Goal: Information Seeking & Learning: Learn about a topic

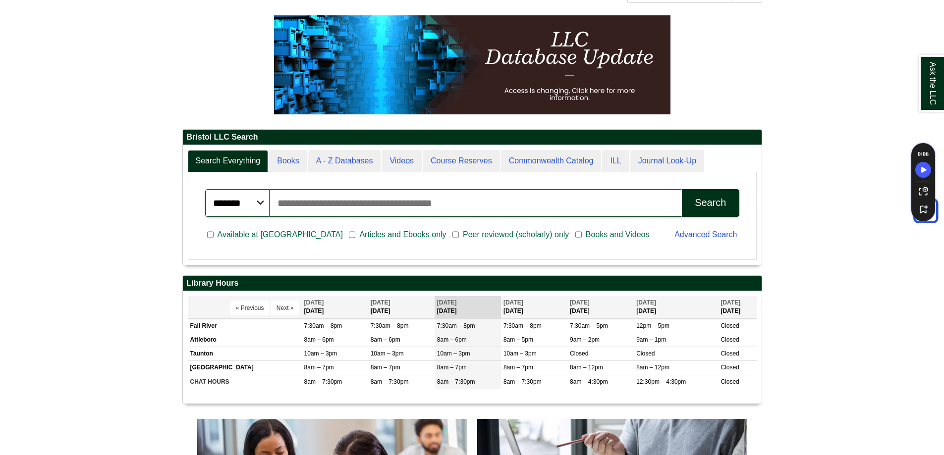
click at [355, 204] on input "Search articles, books, journals & more" at bounding box center [476, 203] width 413 height 28
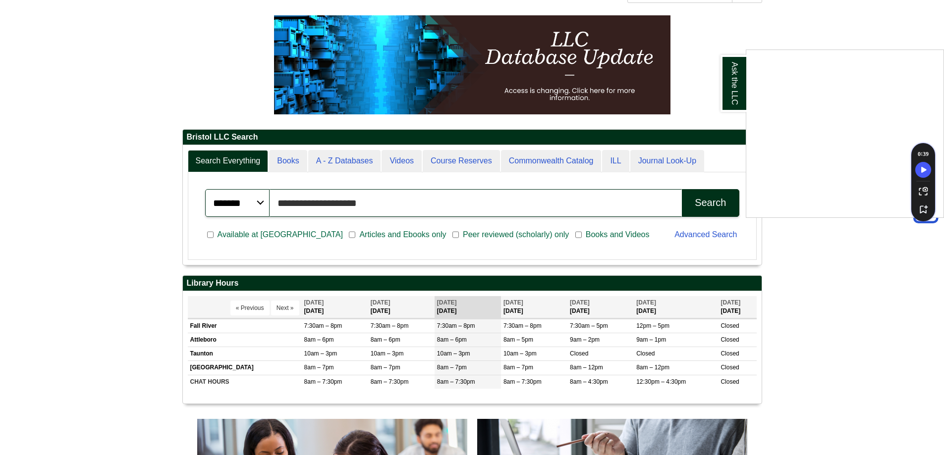
type input "**********"
click at [682, 189] on button "Search" at bounding box center [710, 203] width 57 height 28
click at [95, 220] on div "Ask the LLC" at bounding box center [472, 227] width 944 height 455
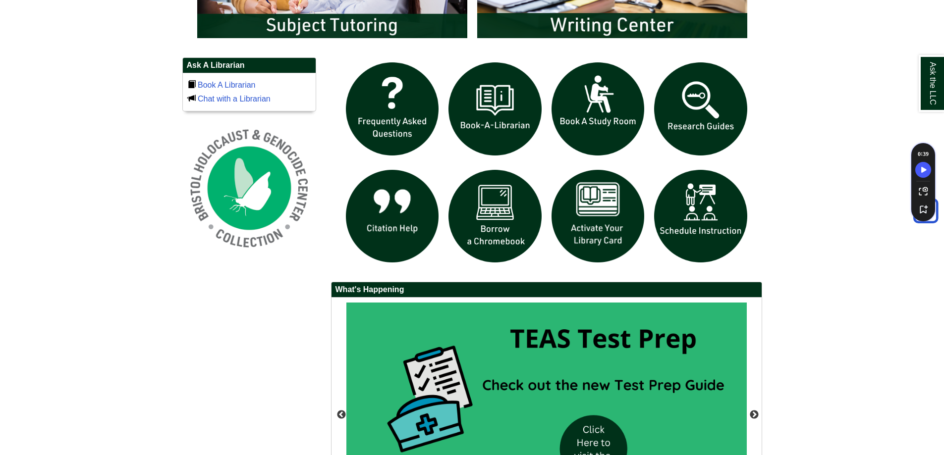
scroll to position [663, 0]
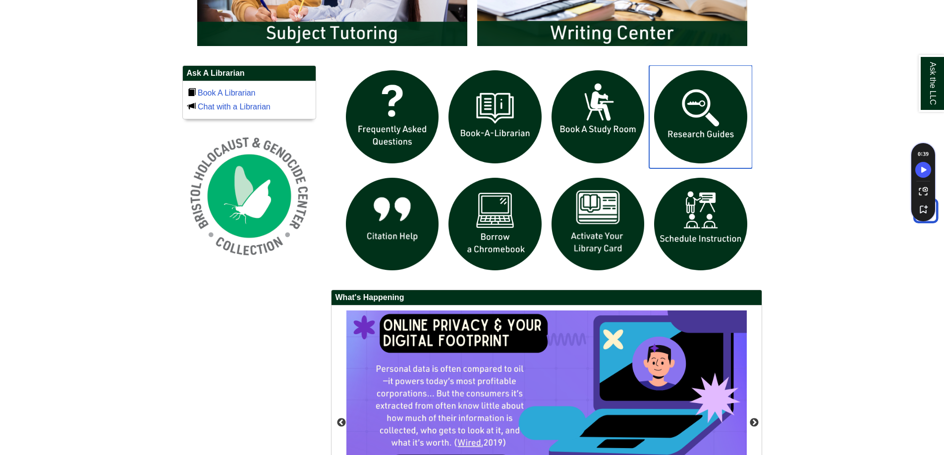
click at [701, 117] on img "slideshow" at bounding box center [700, 116] width 103 height 103
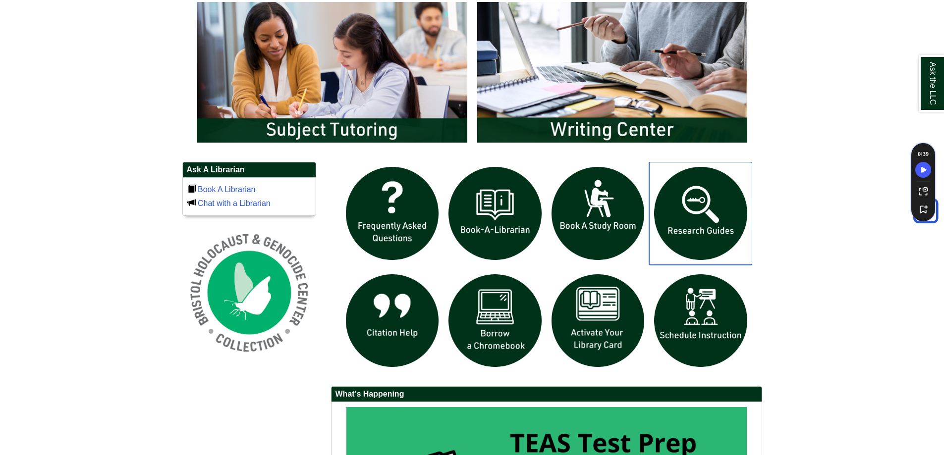
scroll to position [563, 0]
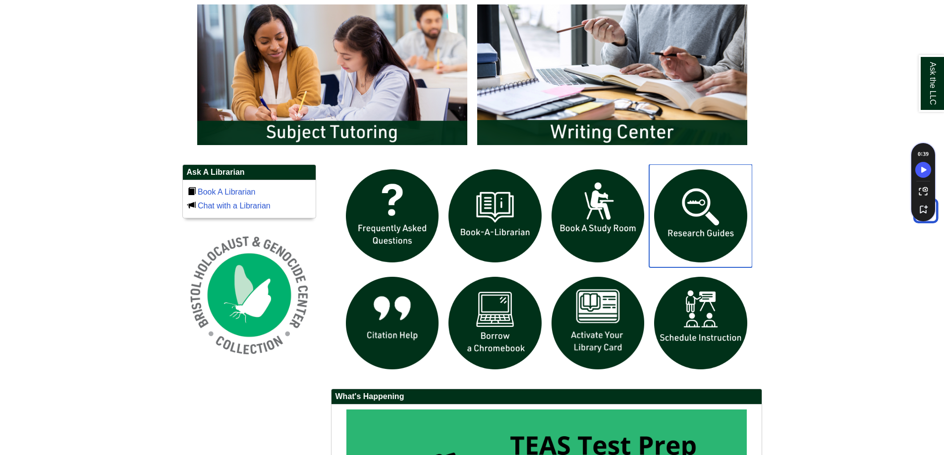
click at [700, 221] on img "slideshow" at bounding box center [700, 216] width 103 height 103
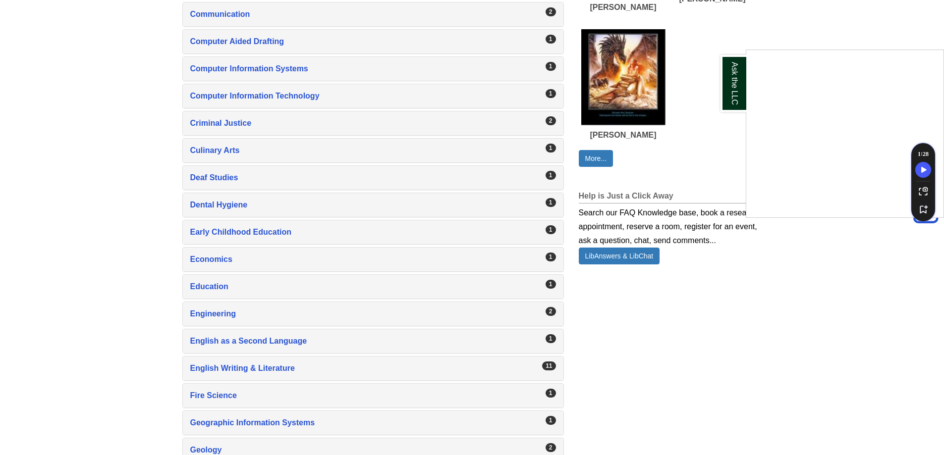
scroll to position [431, 0]
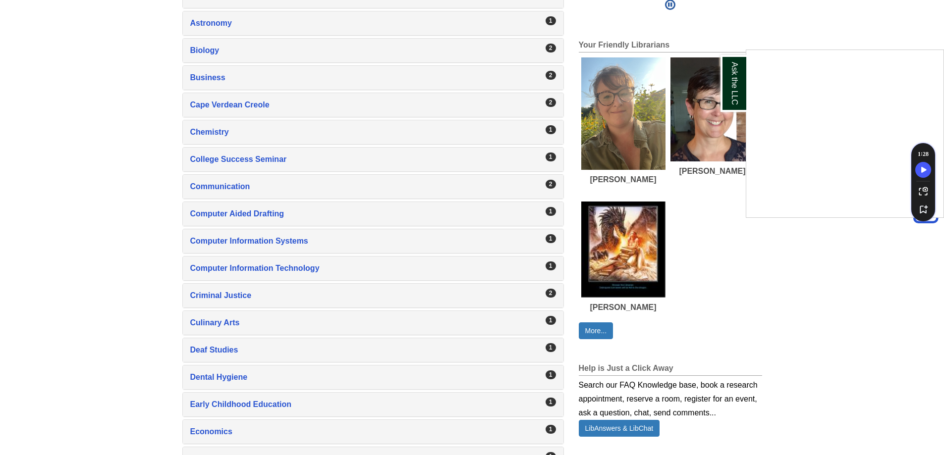
click at [249, 239] on div "Ask the LLC" at bounding box center [472, 227] width 944 height 455
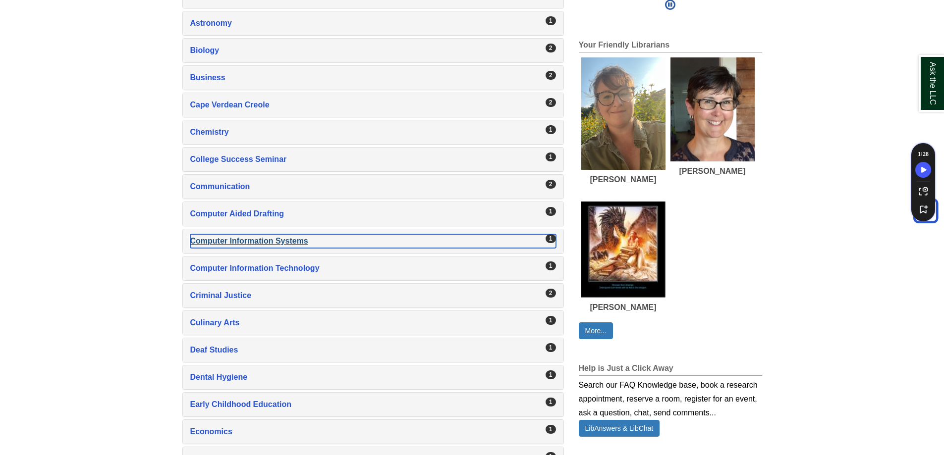
click at [250, 238] on div "Computer Information Systems , 1 guides" at bounding box center [373, 241] width 366 height 14
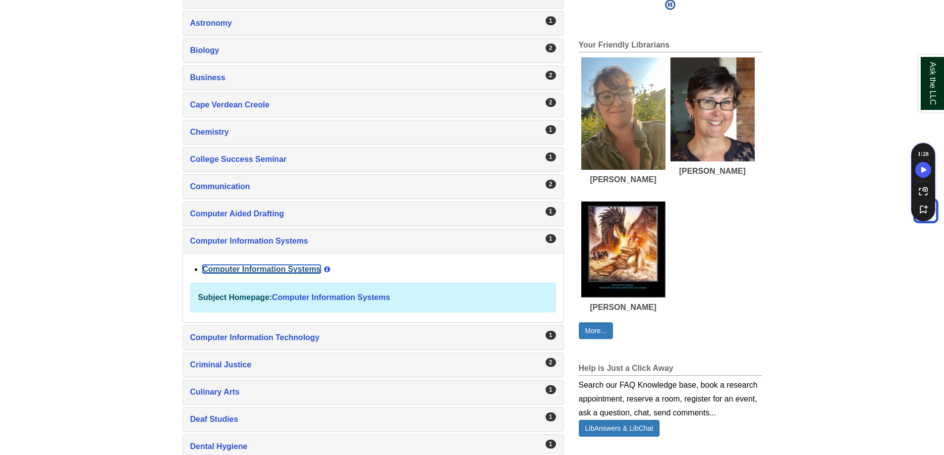
click at [232, 271] on link "Computer Information Systems" at bounding box center [262, 269] width 118 height 8
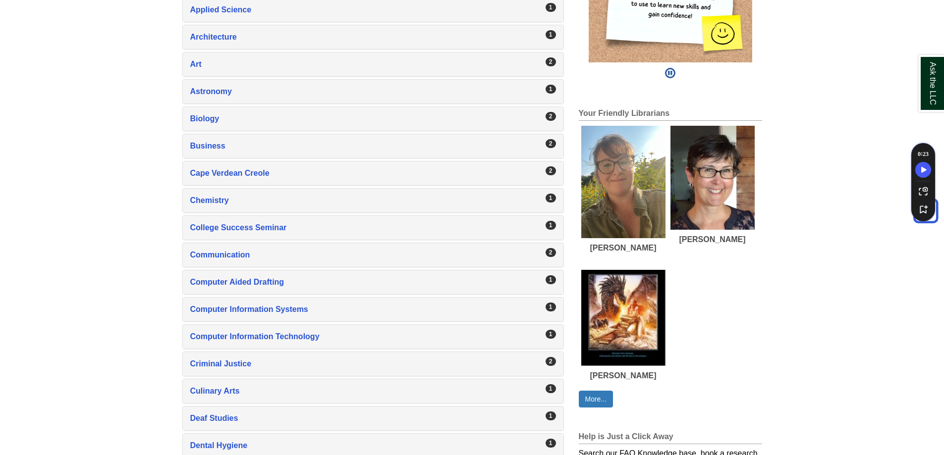
scroll to position [446, 0]
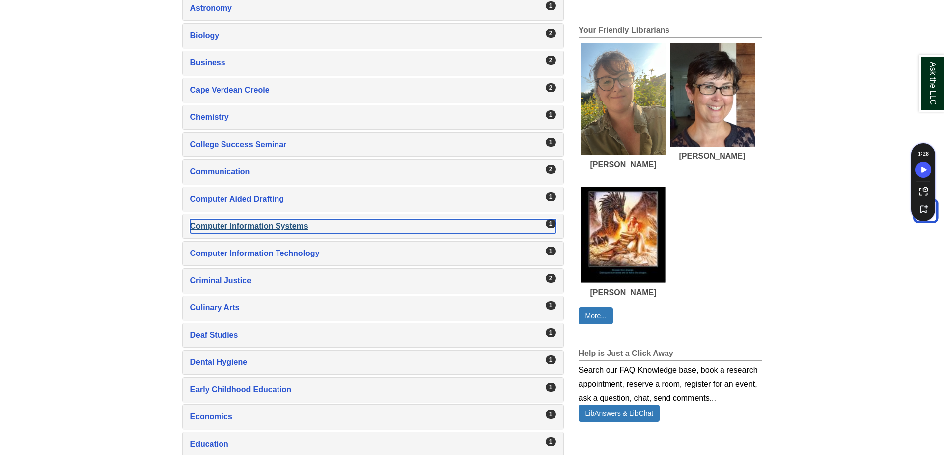
click at [245, 227] on div "Computer Information Systems , 1 guides" at bounding box center [373, 227] width 366 height 14
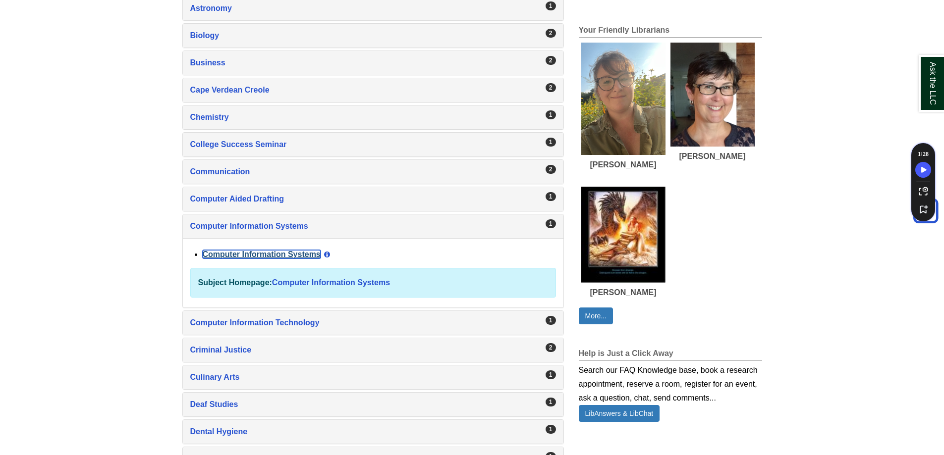
click at [263, 254] on link "Computer Information Systems" at bounding box center [262, 254] width 118 height 8
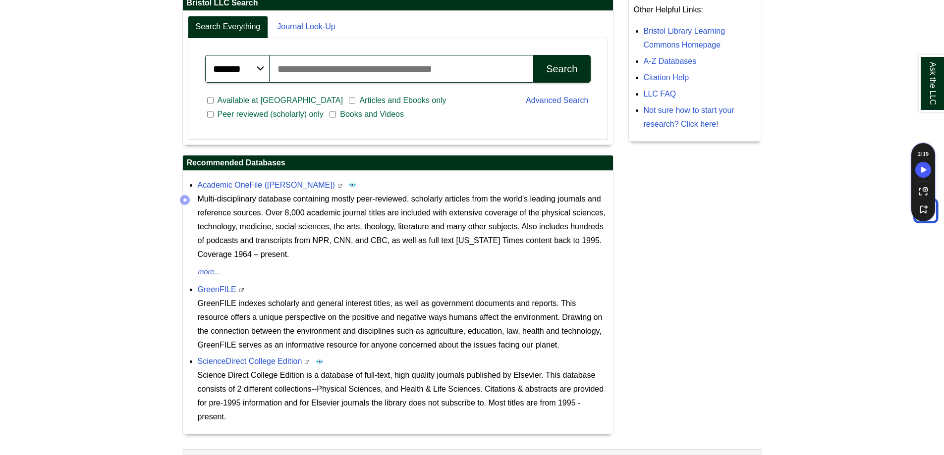
scroll to position [297, 0]
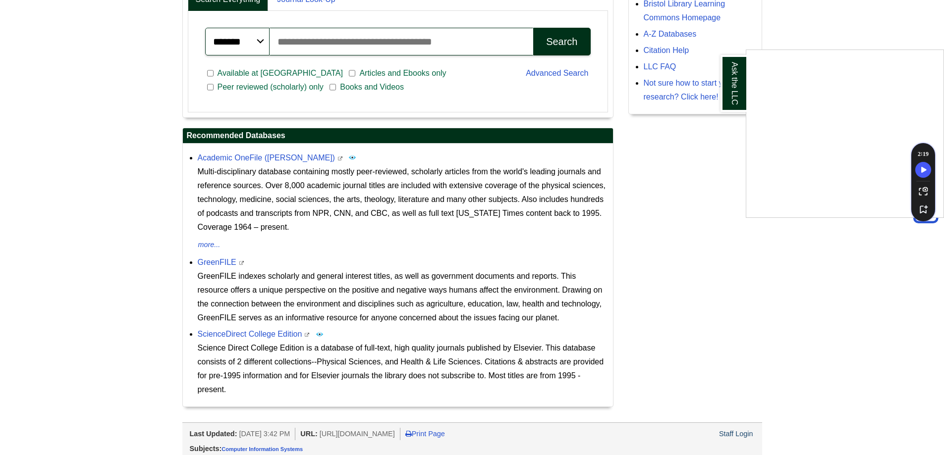
click at [318, 256] on div "Ask the LLC" at bounding box center [472, 227] width 944 height 455
